Goal: Obtain resource: Obtain resource

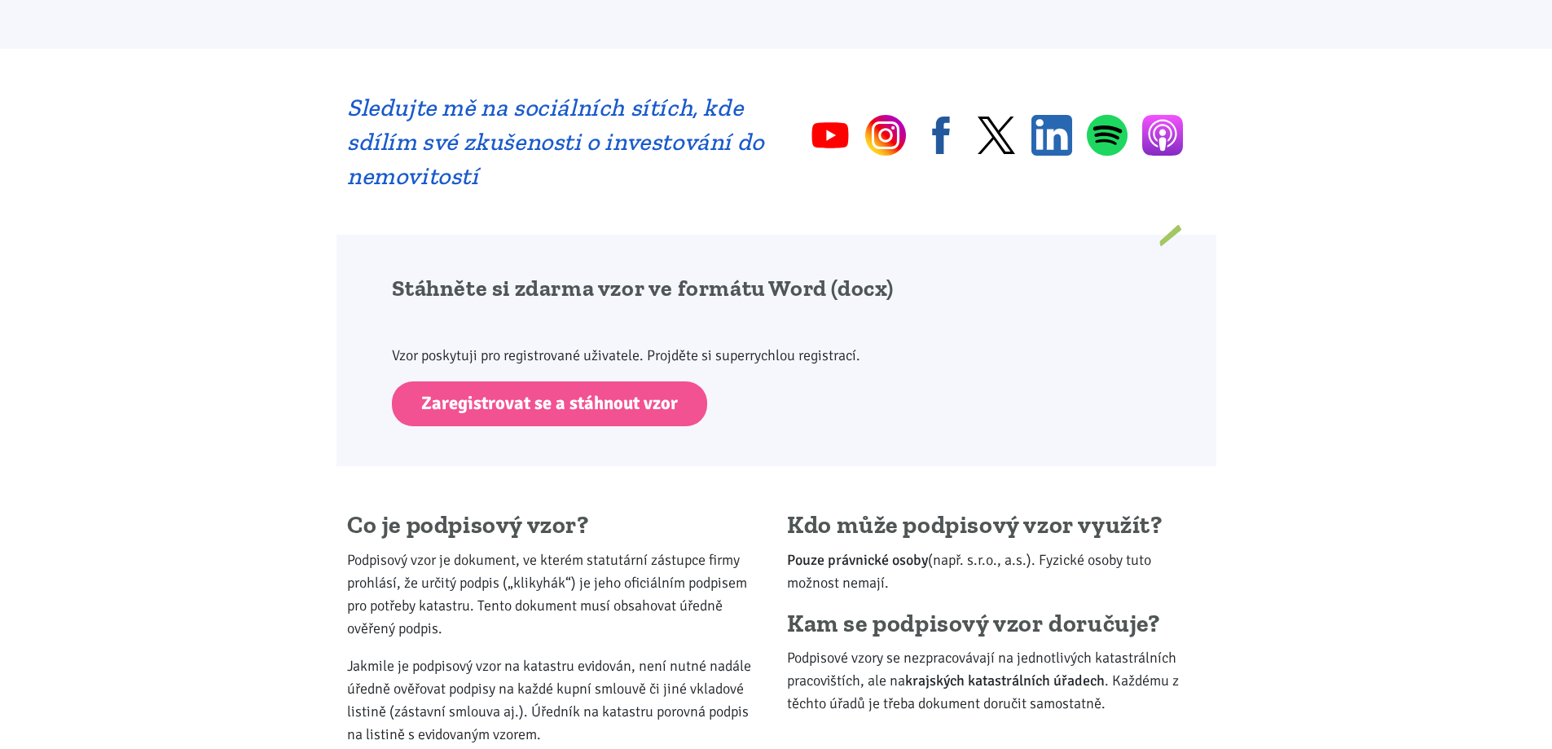
scroll to position [815, 0]
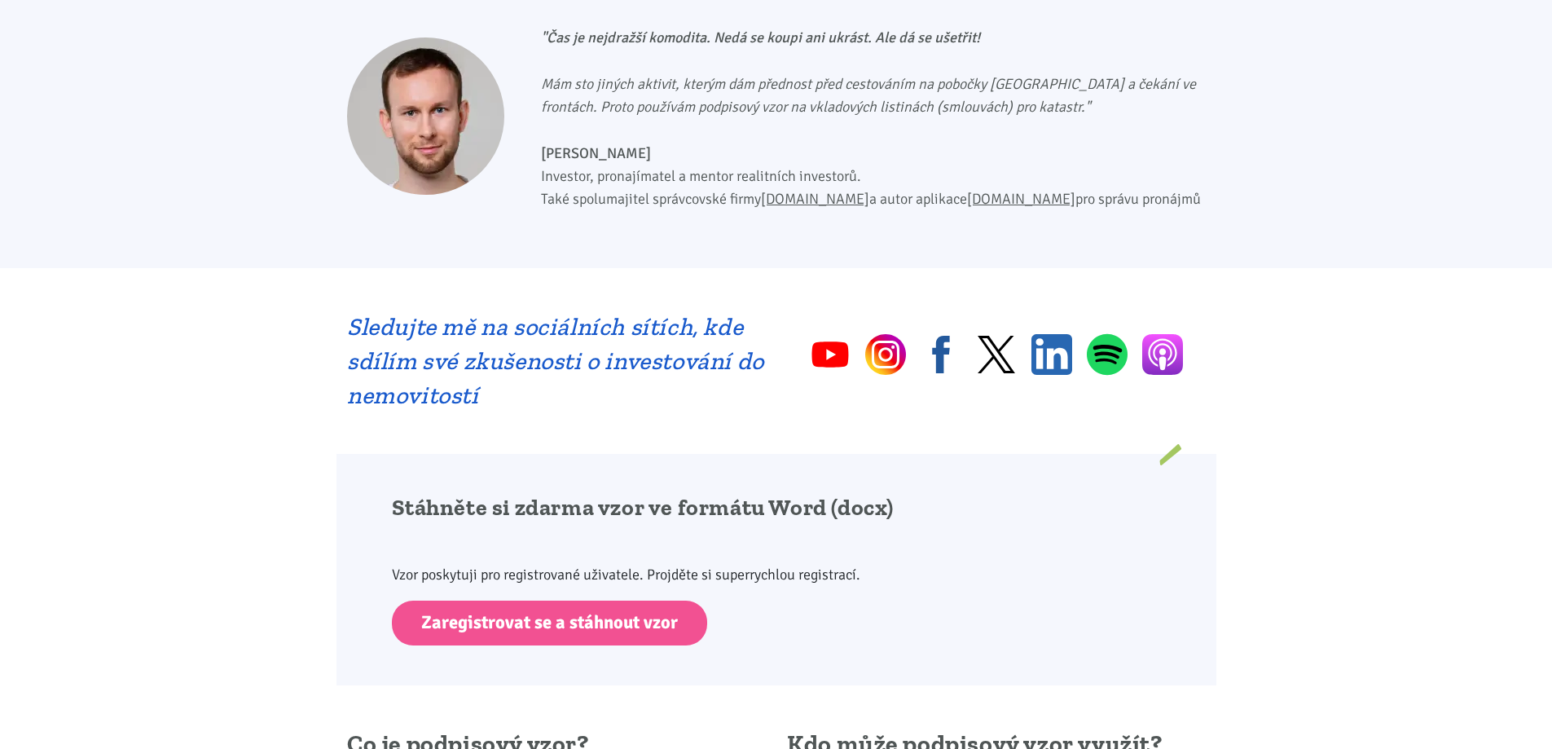
scroll to position [652, 0]
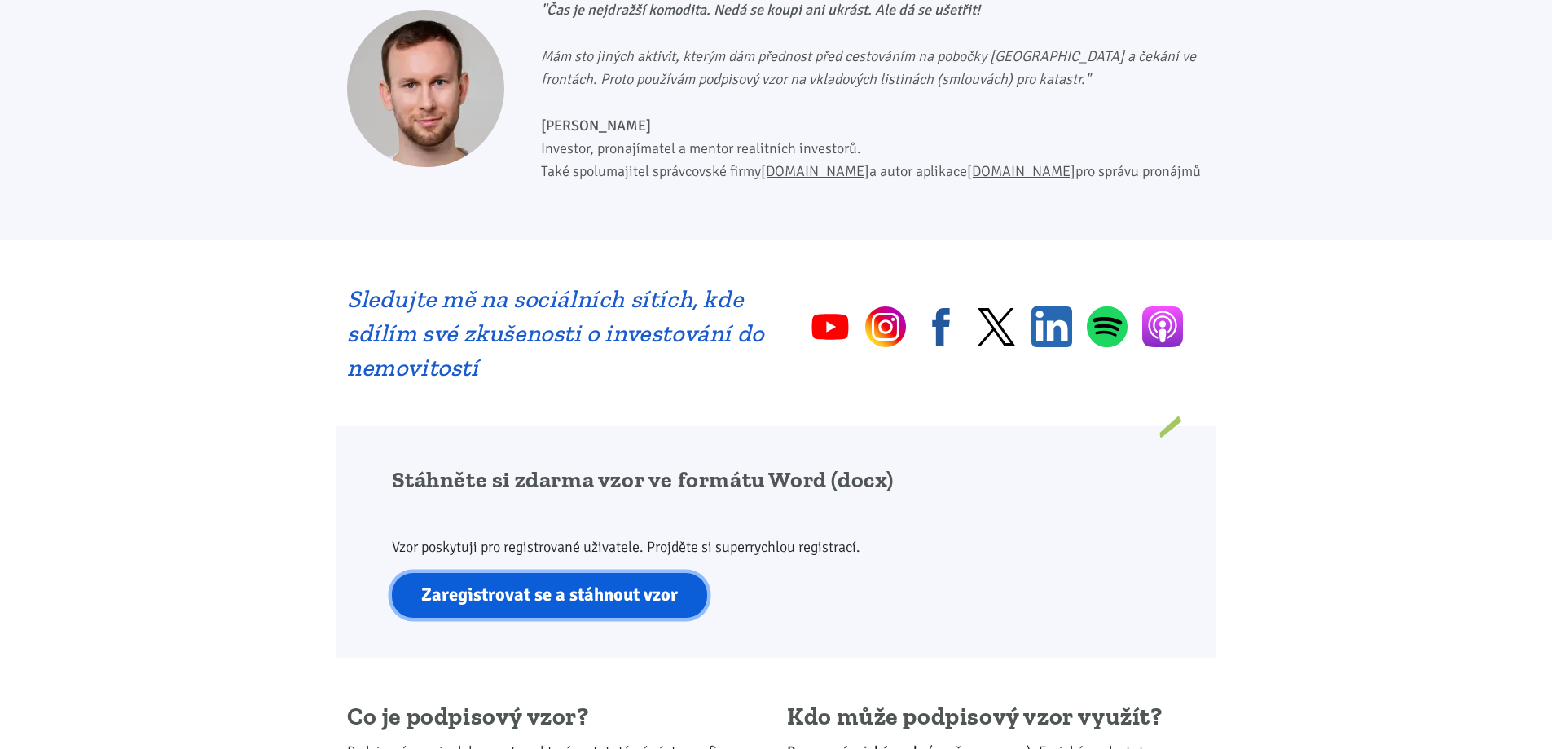
click at [608, 595] on link "Zaregistrovat se a stáhnout vzor" at bounding box center [549, 595] width 315 height 45
